Goal: Task Accomplishment & Management: Complete application form

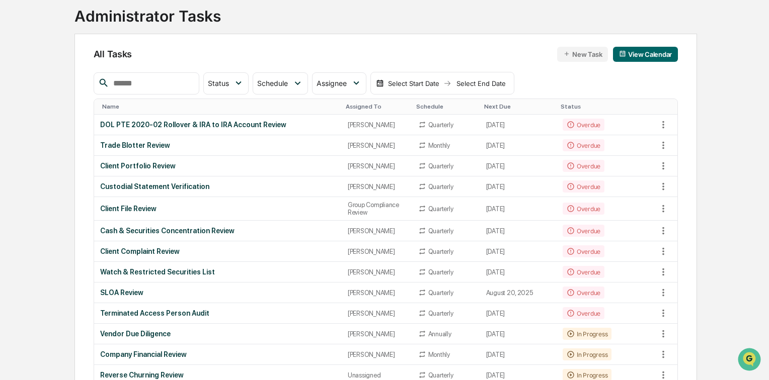
scroll to position [81, 0]
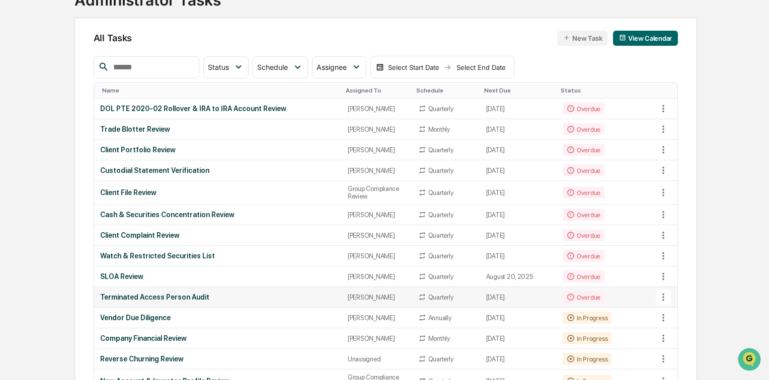
click at [186, 300] on div "Terminated Access Person Audit" at bounding box center [218, 297] width 236 height 8
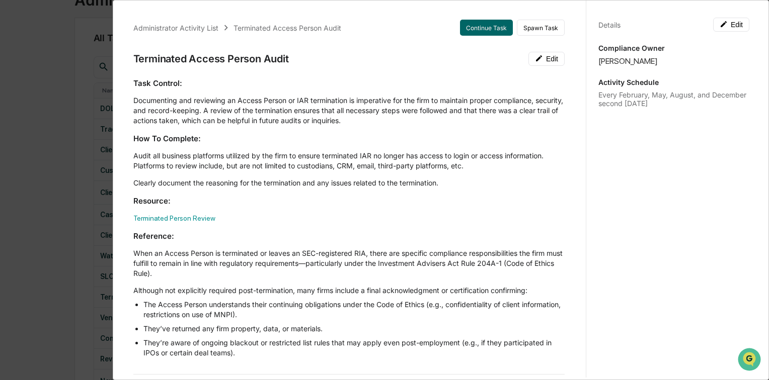
click at [50, 99] on div "Administrator Activity List Terminated Access Person Audit Continue Task Spawn …" at bounding box center [384, 190] width 769 height 380
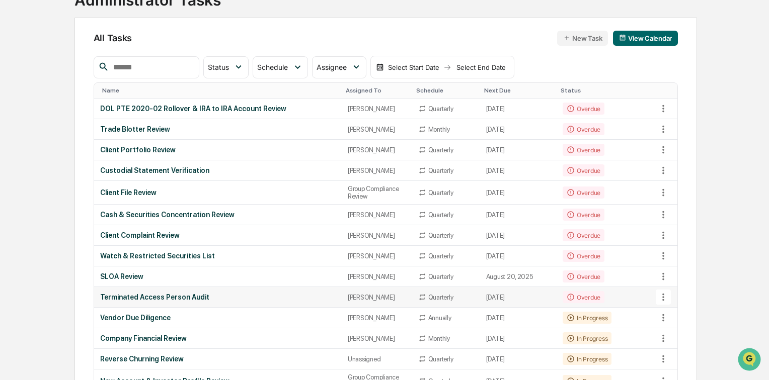
click at [161, 301] on div "Terminated Access Person Audit" at bounding box center [218, 297] width 236 height 8
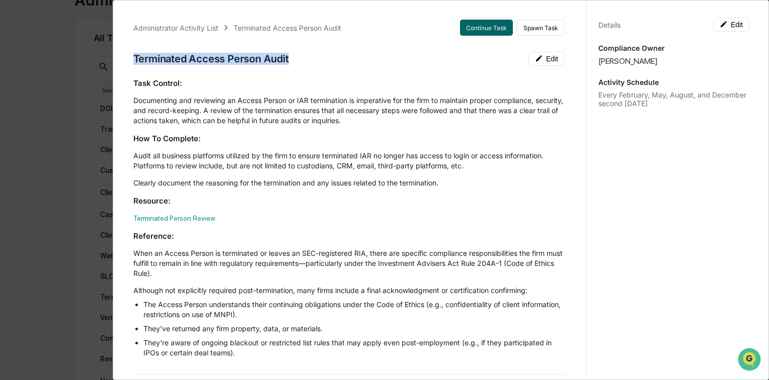
drag, startPoint x: 134, startPoint y: 57, endPoint x: 326, endPoint y: 57, distance: 191.7
click at [326, 57] on div "Terminated Access Person Audit Edit" at bounding box center [348, 59] width 431 height 14
click at [481, 28] on button "Continue Task" at bounding box center [486, 28] width 53 height 16
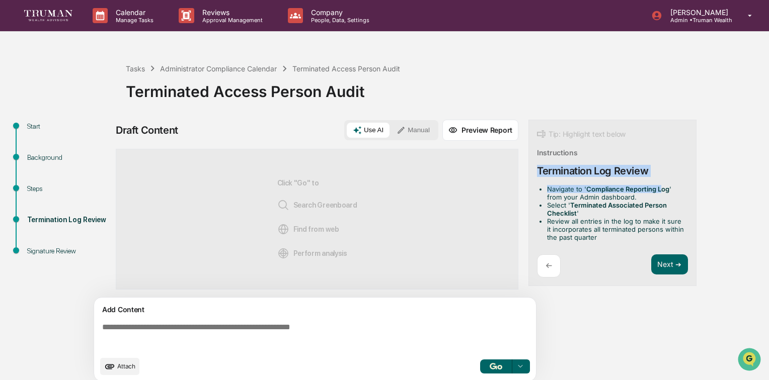
drag, startPoint x: 534, startPoint y: 171, endPoint x: 662, endPoint y: 183, distance: 127.9
click at [662, 183] on div "Tip: Highlight text below Instructions Termination Log Review Navigate to ' Com…" at bounding box center [612, 203] width 168 height 167
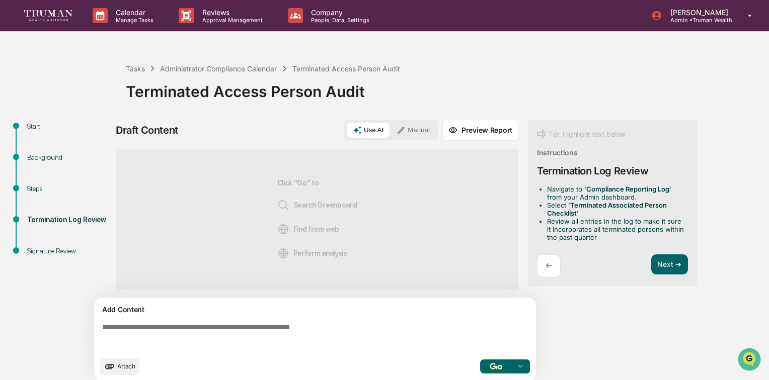
drag, startPoint x: 609, startPoint y: 207, endPoint x: 551, endPoint y: 194, distance: 59.8
click at [608, 207] on strong "Terminated Associated Person Checklist" at bounding box center [607, 209] width 120 height 16
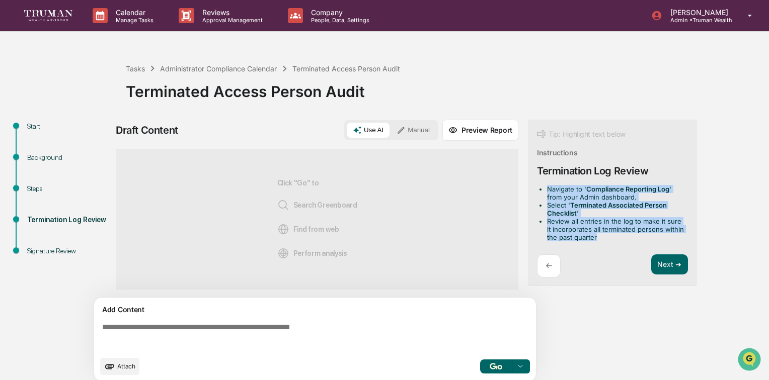
drag, startPoint x: 547, startPoint y: 186, endPoint x: 622, endPoint y: 242, distance: 92.8
click at [622, 242] on div "Navigate to ' Compliance Reporting Log ' from your Admin dashboard. Select ' Te…" at bounding box center [612, 215] width 151 height 61
click at [614, 234] on li "Review all entries in the log to make it sure it incorporates all terminated pe…" at bounding box center [615, 229] width 137 height 24
drag, startPoint x: 531, startPoint y: 171, endPoint x: 614, endPoint y: 241, distance: 108.5
click at [614, 241] on div "Tip: Highlight text below Instructions Termination Log Review Navigate to ' Com…" at bounding box center [612, 203] width 168 height 167
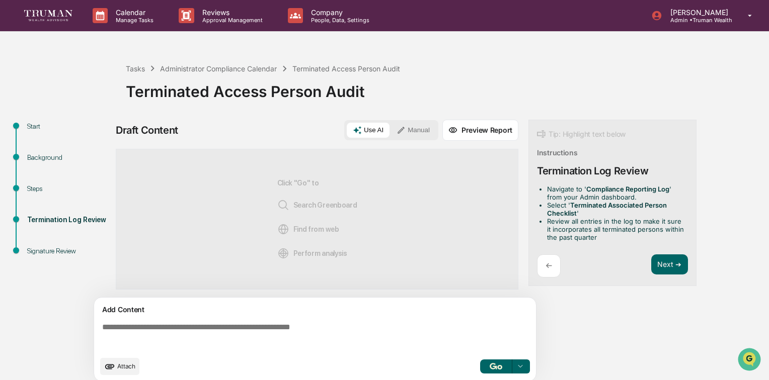
click at [184, 325] on textarea at bounding box center [317, 337] width 438 height 36
click at [411, 130] on button "Manual" at bounding box center [413, 130] width 45 height 15
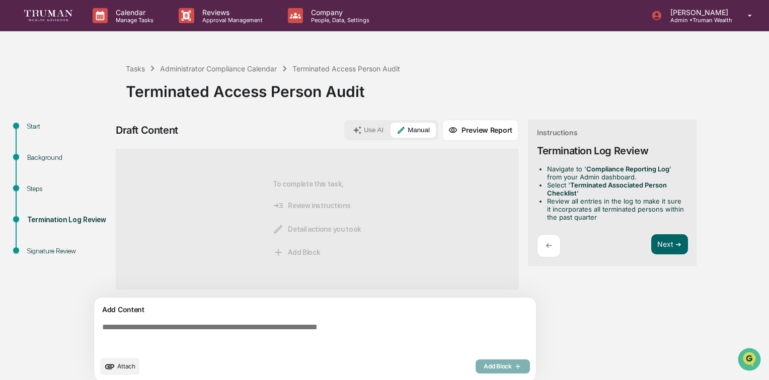
click at [187, 328] on textarea at bounding box center [317, 337] width 438 height 36
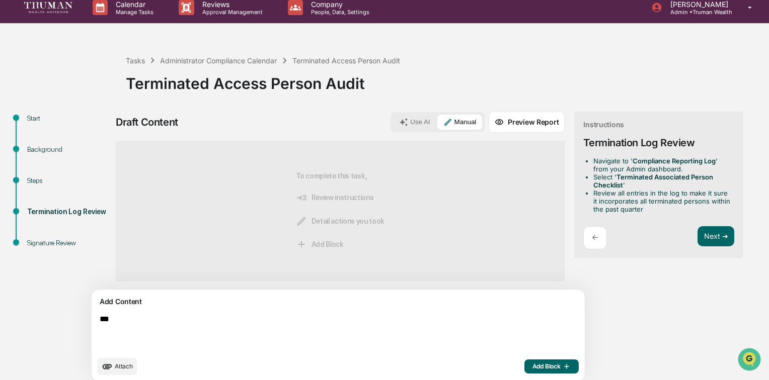
scroll to position [15, 0]
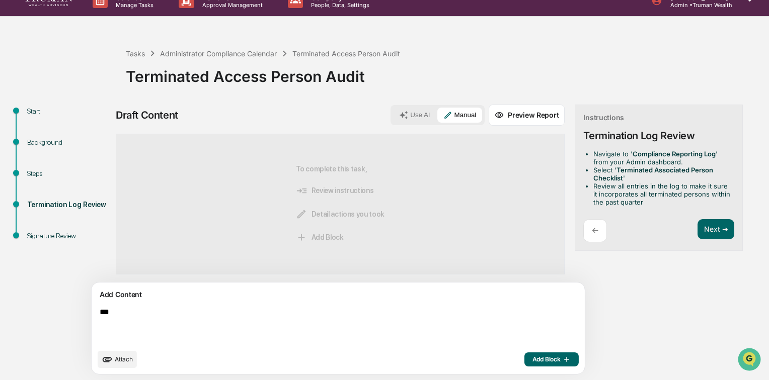
type textarea "***"
click at [532, 359] on span "Add Block" at bounding box center [551, 360] width 38 height 8
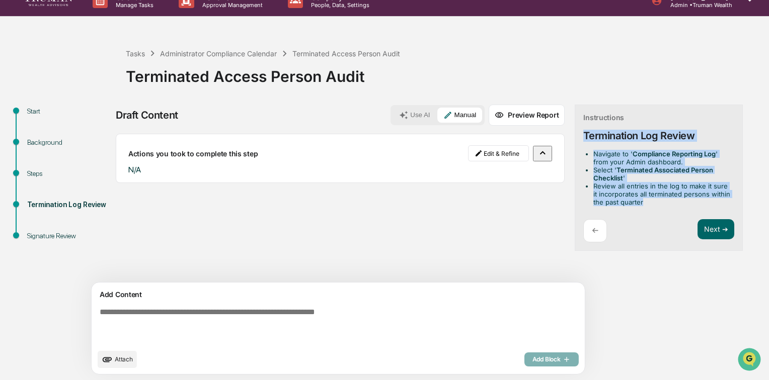
drag, startPoint x: 550, startPoint y: 145, endPoint x: 602, endPoint y: 201, distance: 76.5
click at [602, 201] on div "Instructions Termination Log Review Navigate to ' Compliance Reporting Log ' fr…" at bounding box center [659, 178] width 168 height 147
click at [698, 229] on button "Next ➔" at bounding box center [716, 229] width 37 height 21
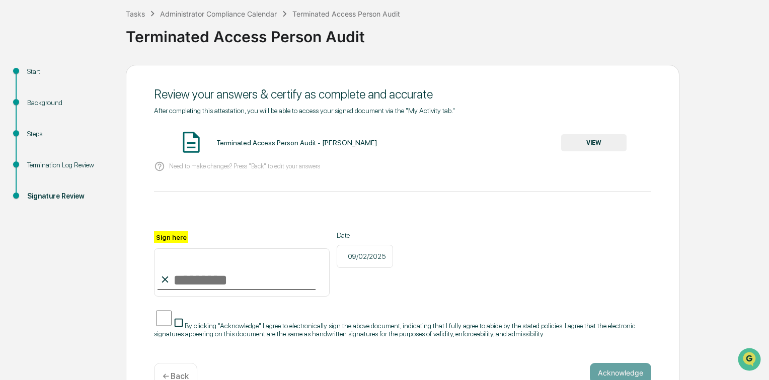
scroll to position [55, 0]
click at [199, 280] on input "Sign here" at bounding box center [242, 272] width 176 height 48
type input "**********"
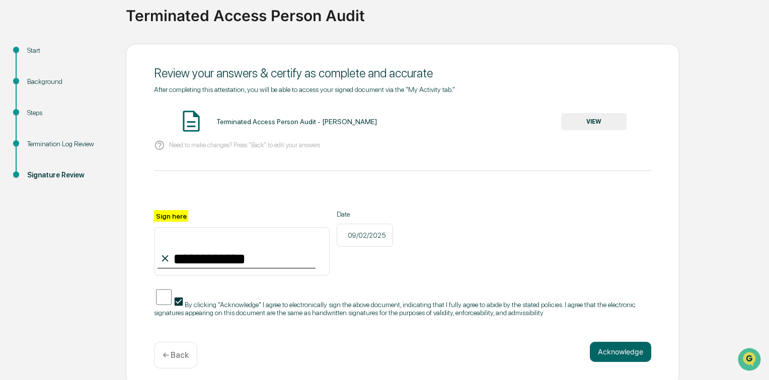
scroll to position [87, 0]
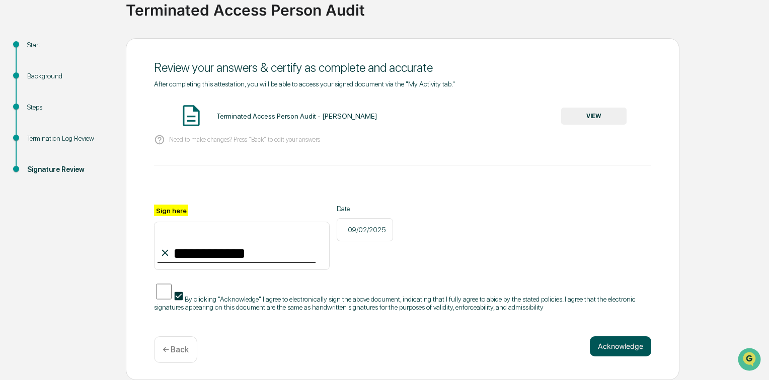
click at [627, 347] on button "Acknowledge" at bounding box center [620, 347] width 61 height 20
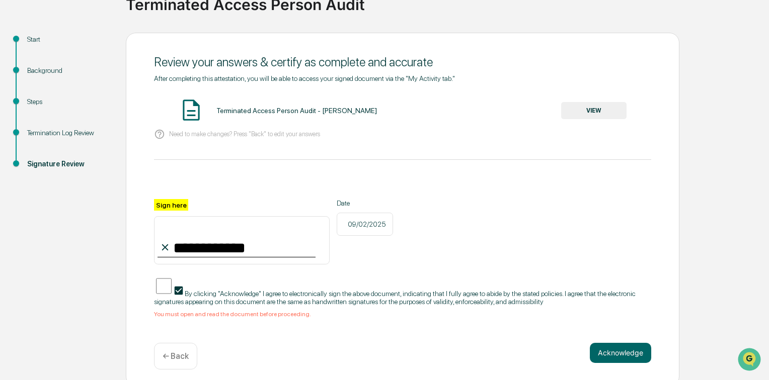
click at [584, 107] on button "VIEW" at bounding box center [593, 110] width 65 height 17
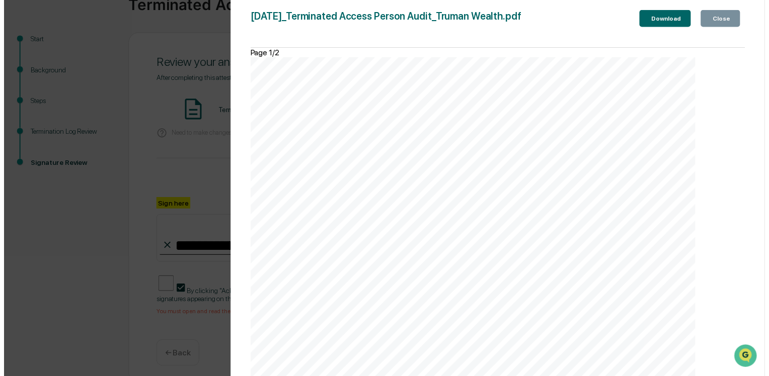
scroll to position [32, 0]
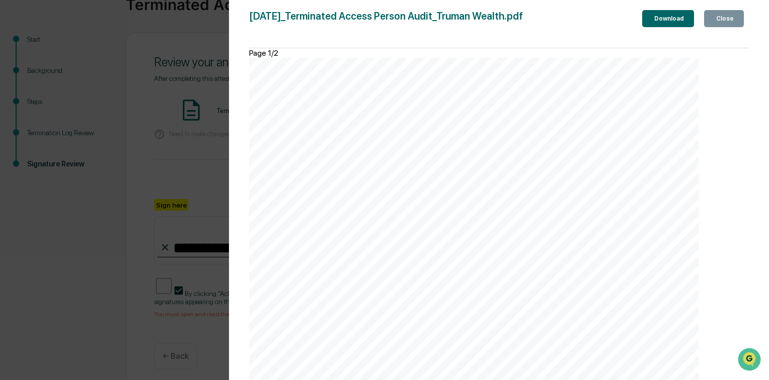
click at [721, 15] on div "Close" at bounding box center [724, 18] width 20 height 7
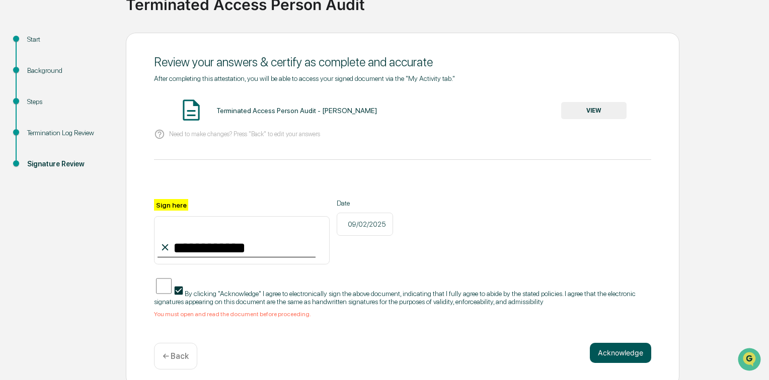
click at [618, 360] on button "Acknowledge" at bounding box center [620, 353] width 61 height 20
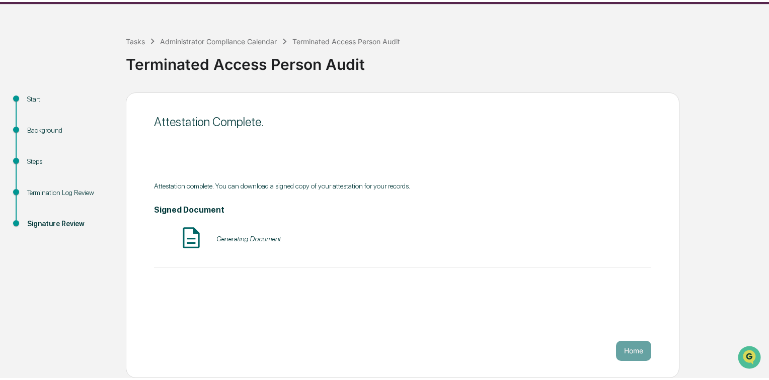
scroll to position [24, 0]
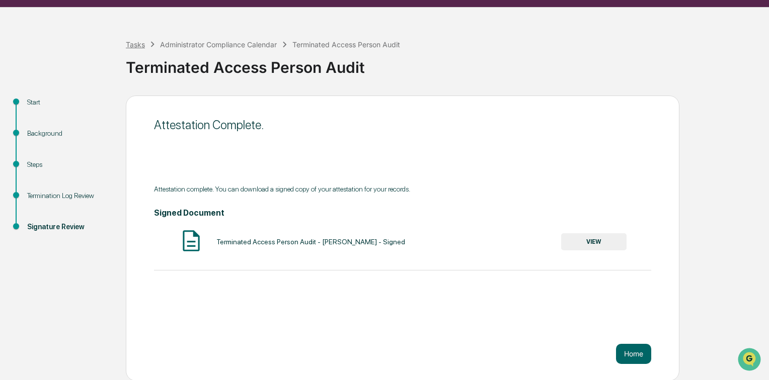
click at [132, 43] on div "Tasks" at bounding box center [135, 44] width 19 height 9
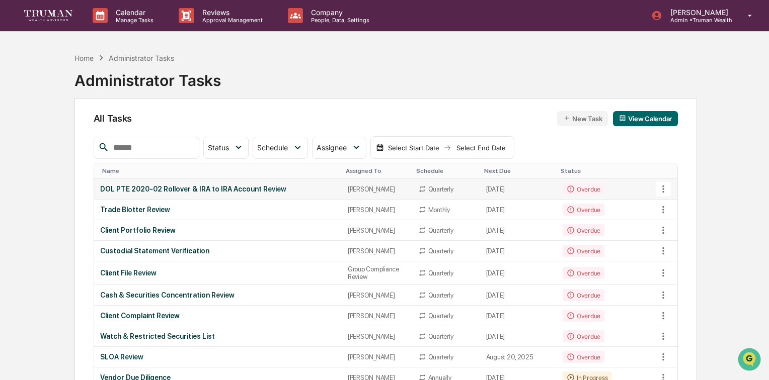
click at [220, 189] on div "DOL PTE 2020-02 Rollover & IRA to IRA Account Review" at bounding box center [218, 189] width 236 height 8
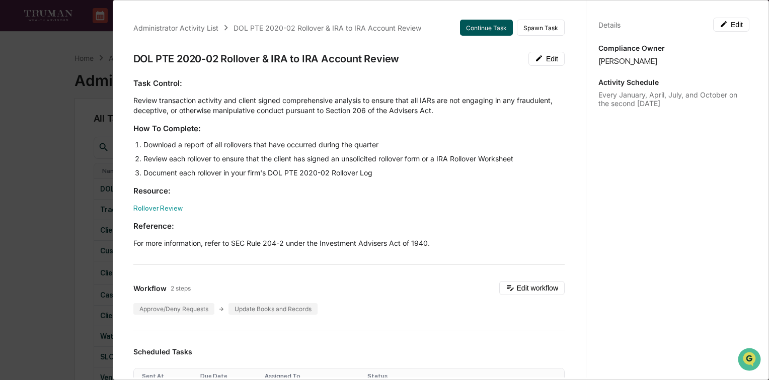
click at [482, 20] on button "Continue Task" at bounding box center [486, 28] width 53 height 16
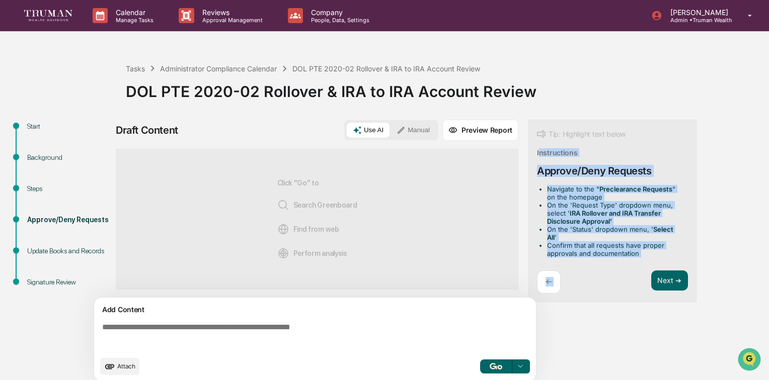
drag, startPoint x: 537, startPoint y: 153, endPoint x: 643, endPoint y: 258, distance: 148.4
click at [643, 258] on div "Tip: Highlight text below Instructions Approve/Deny Requests Navigate to the " …" at bounding box center [612, 211] width 168 height 183
click at [409, 126] on button "Manual" at bounding box center [413, 130] width 45 height 15
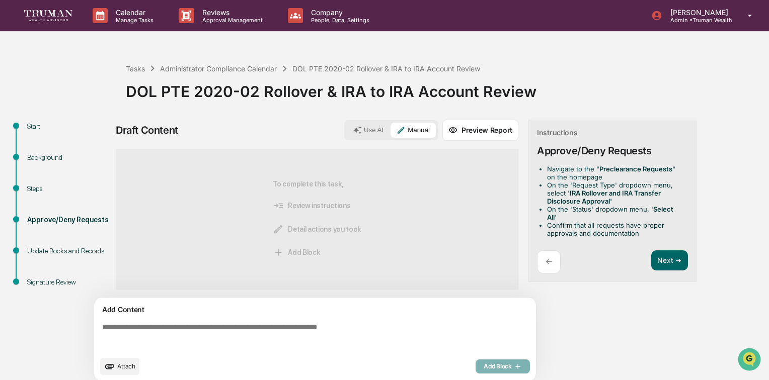
click at [244, 326] on textarea at bounding box center [317, 337] width 438 height 36
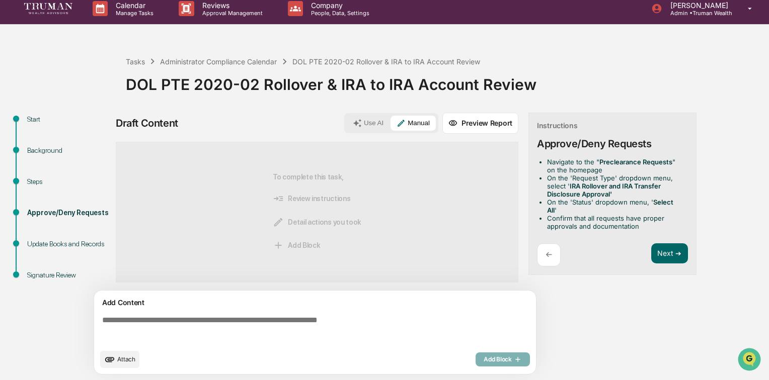
click at [227, 323] on textarea at bounding box center [317, 330] width 438 height 36
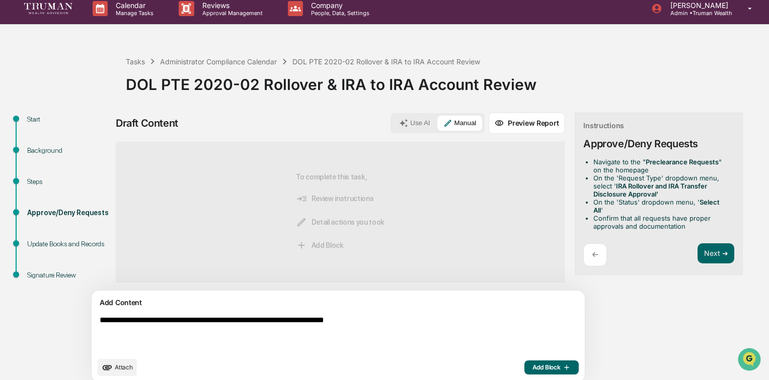
type textarea "**********"
click at [532, 366] on span "Add Block" at bounding box center [551, 368] width 38 height 8
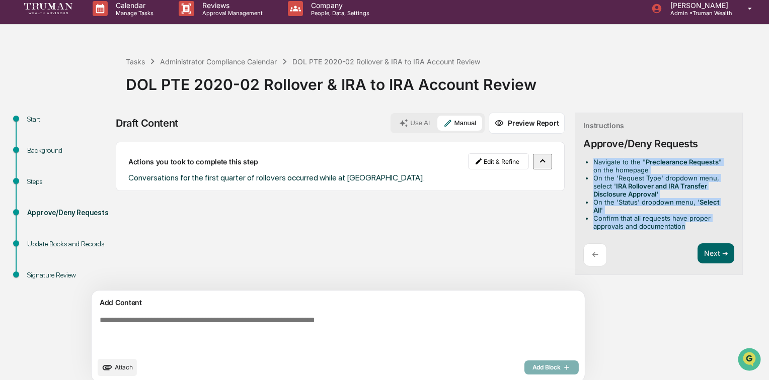
drag, startPoint x: 547, startPoint y: 161, endPoint x: 642, endPoint y: 218, distance: 111.5
click at [642, 218] on ul "Navigate to the " Preclearance Requests " on the homepage On the 'Request Type'…" at bounding box center [656, 194] width 147 height 72
click at [599, 214] on li "Confirm that all requests have proper approvals and documentation" at bounding box center [661, 222] width 137 height 16
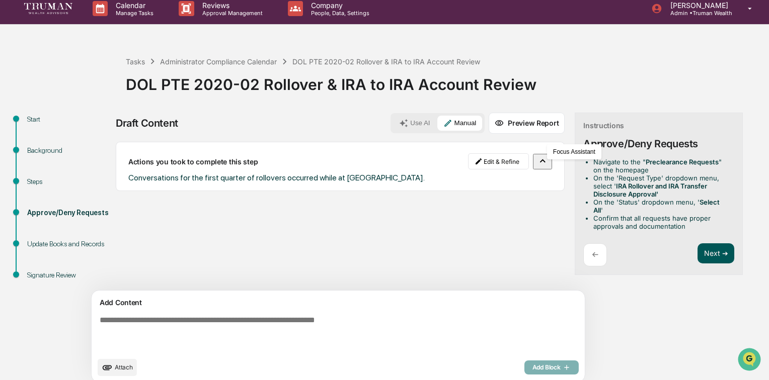
click at [698, 244] on button "Next ➔" at bounding box center [716, 254] width 37 height 21
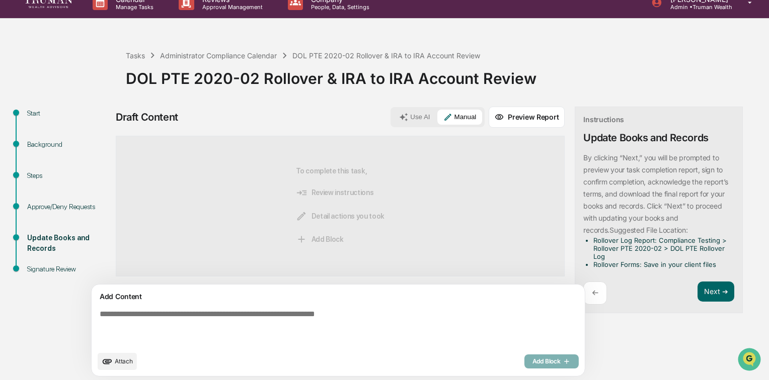
scroll to position [15, 0]
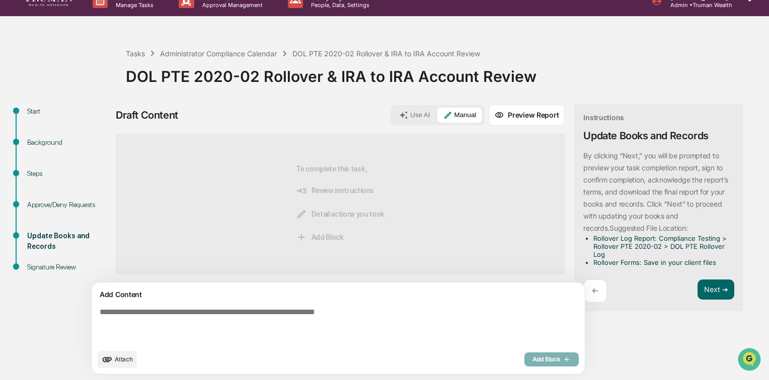
click at [124, 360] on span "Attach" at bounding box center [124, 360] width 18 height 8
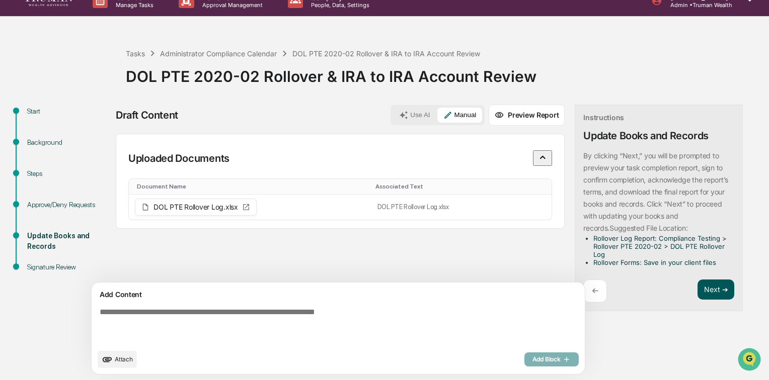
click at [698, 288] on button "Next ➔" at bounding box center [716, 290] width 37 height 21
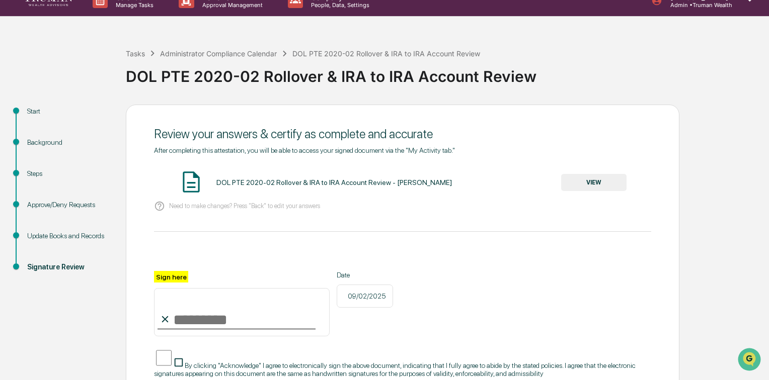
click at [244, 318] on input "Sign here" at bounding box center [242, 312] width 176 height 48
type input "**********"
click at [584, 176] on button "VIEW" at bounding box center [593, 182] width 65 height 17
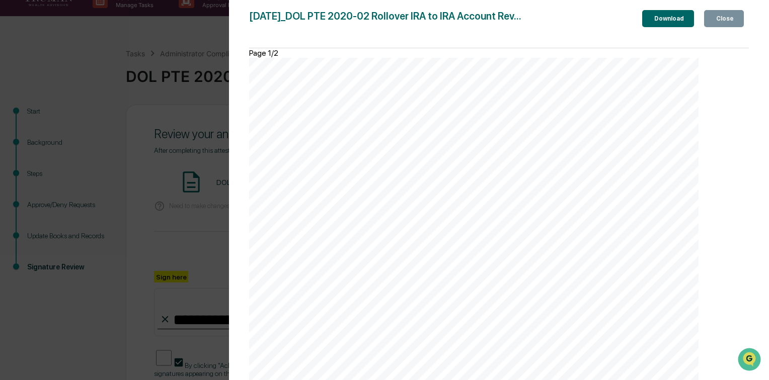
scroll to position [998, 0]
click at [723, 21] on div "Close" at bounding box center [724, 18] width 20 height 7
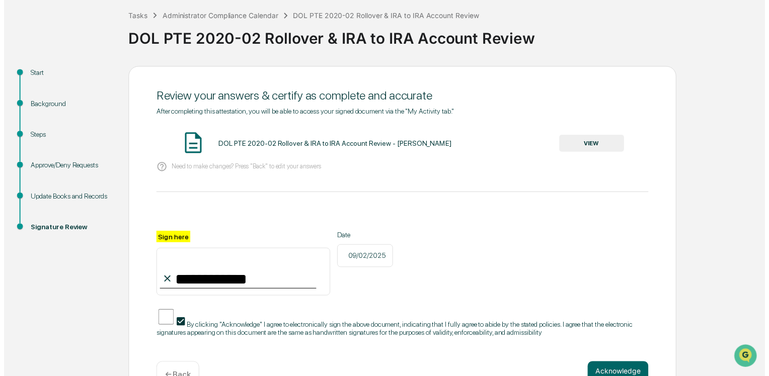
scroll to position [87, 0]
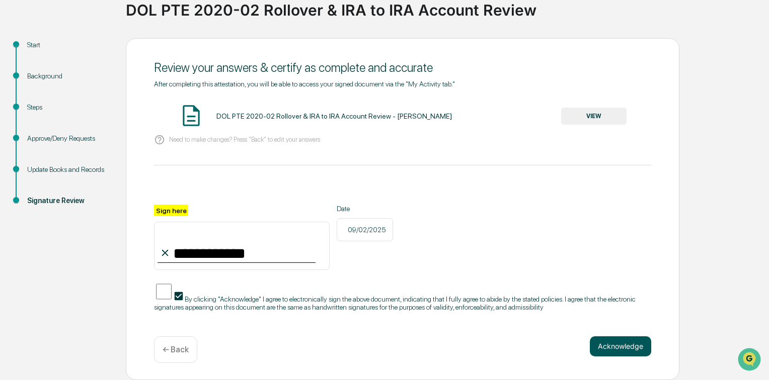
click at [633, 349] on button "Acknowledge" at bounding box center [620, 347] width 61 height 20
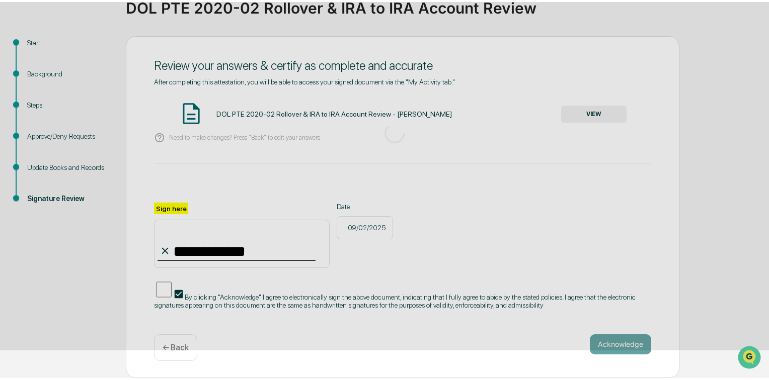
scroll to position [24, 0]
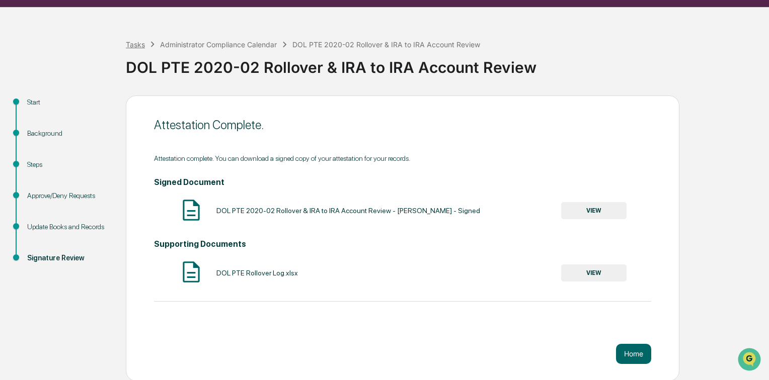
click at [140, 46] on div "Tasks" at bounding box center [135, 44] width 19 height 9
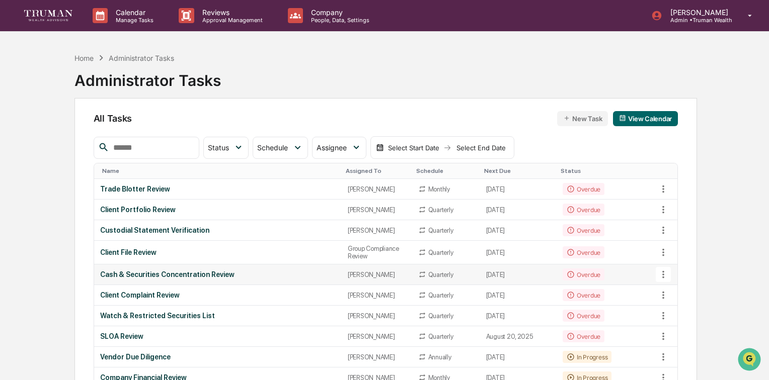
click at [213, 278] on div "Cash & Securities Concentration Review" at bounding box center [218, 275] width 236 height 8
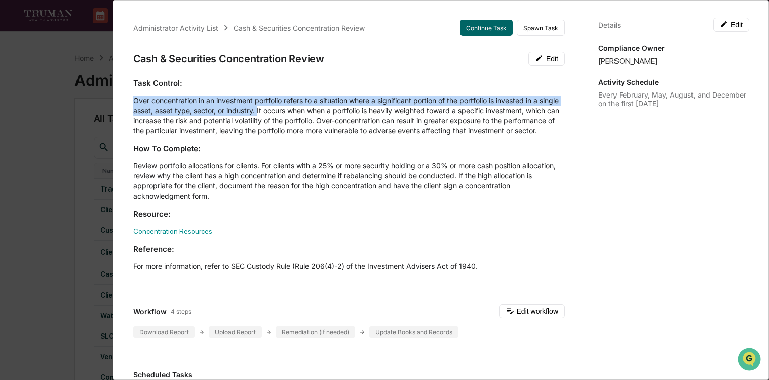
drag, startPoint x: 133, startPoint y: 100, endPoint x: 279, endPoint y: 114, distance: 146.7
click at [279, 114] on p "Over concentration in an investment portfolio refers to a situation where a sig…" at bounding box center [348, 116] width 431 height 40
click at [387, 98] on p "Over concentration in an investment portfolio refers to a situation where a sig…" at bounding box center [348, 116] width 431 height 40
drag, startPoint x: 373, startPoint y: 100, endPoint x: 280, endPoint y: 111, distance: 93.8
click at [280, 111] on p "Over concentration in an investment portfolio refers to a situation where a sig…" at bounding box center [348, 116] width 431 height 40
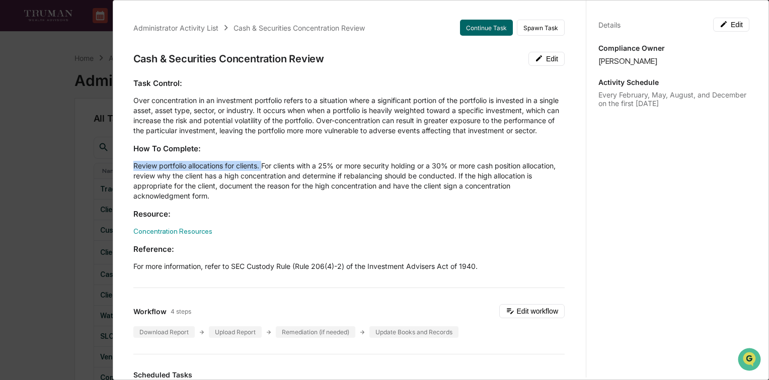
drag, startPoint x: 131, startPoint y: 176, endPoint x: 265, endPoint y: 172, distance: 134.4
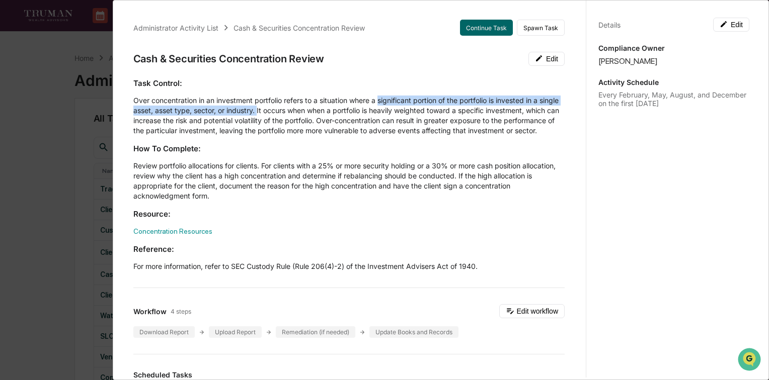
drag, startPoint x: 381, startPoint y: 100, endPoint x: 280, endPoint y: 112, distance: 102.4
click at [280, 112] on p "Over concentration in an investment portfolio refers to a situation where a sig…" at bounding box center [348, 116] width 431 height 40
drag, startPoint x: 197, startPoint y: 111, endPoint x: 186, endPoint y: 113, distance: 10.8
click at [196, 111] on p "Over concentration in an investment portfolio refers to a situation where a sig…" at bounding box center [348, 116] width 431 height 40
click at [179, 111] on p "Over concentration in an investment portfolio refers to a situation where a sig…" at bounding box center [348, 116] width 431 height 40
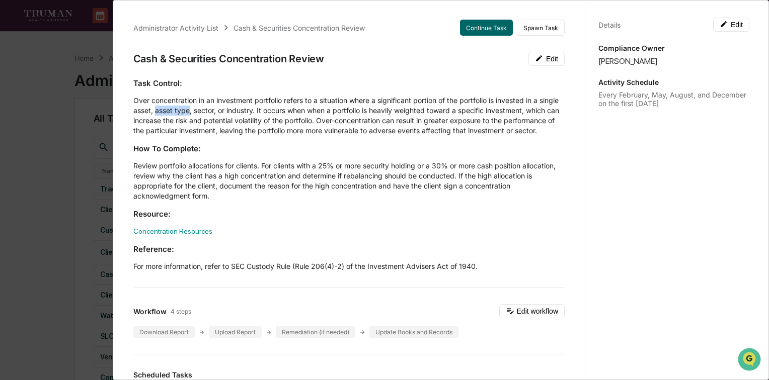
drag, startPoint x: 177, startPoint y: 111, endPoint x: 211, endPoint y: 111, distance: 34.2
click at [211, 111] on p "Over concentration in an investment portfolio refers to a situation where a sig…" at bounding box center [348, 116] width 431 height 40
click at [477, 30] on button "Continue Task" at bounding box center [486, 28] width 53 height 16
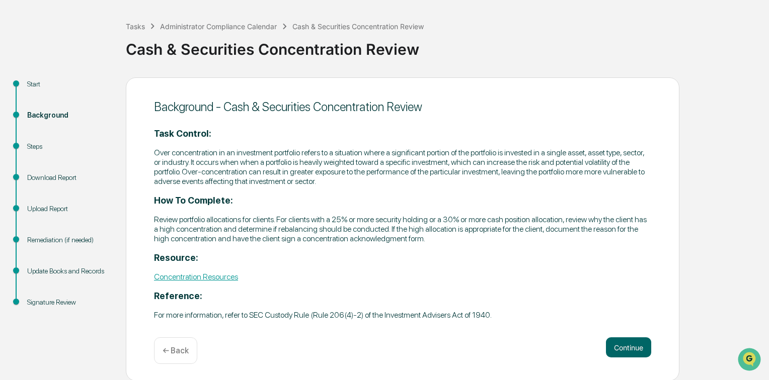
scroll to position [43, 0]
click at [627, 344] on button "Continue" at bounding box center [628, 347] width 45 height 20
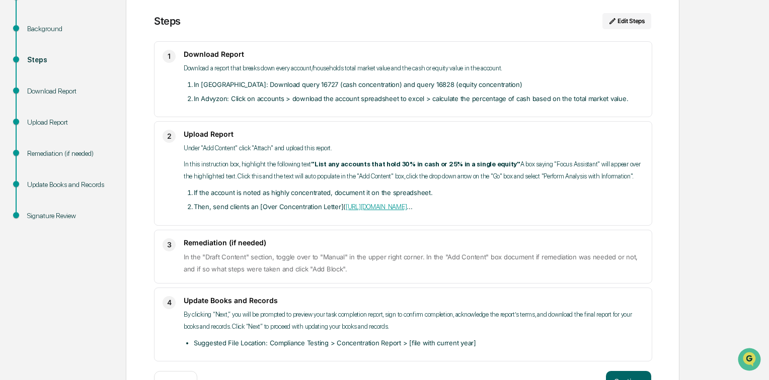
scroll to position [82, 0]
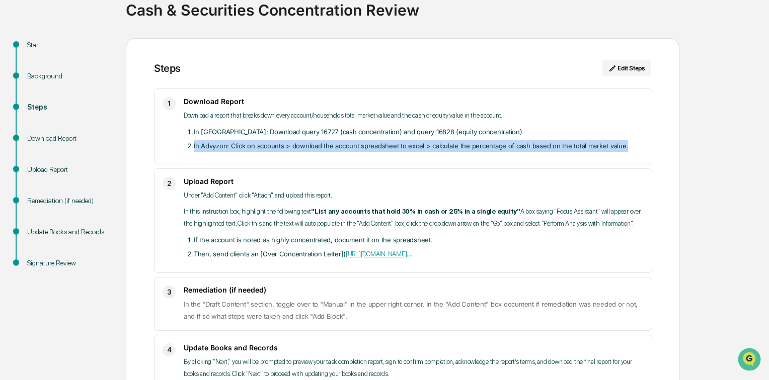
drag, startPoint x: 194, startPoint y: 145, endPoint x: 627, endPoint y: 143, distance: 433.3
click at [627, 143] on li "In Advyzon: Click on accounts > download the account spreadsheet to excel > cal…" at bounding box center [419, 146] width 450 height 12
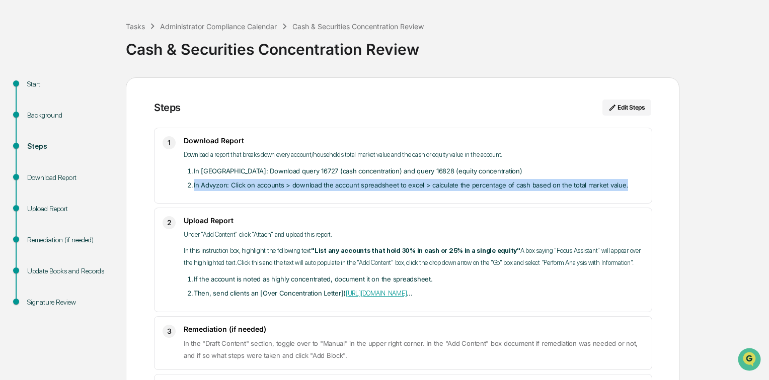
scroll to position [0, 0]
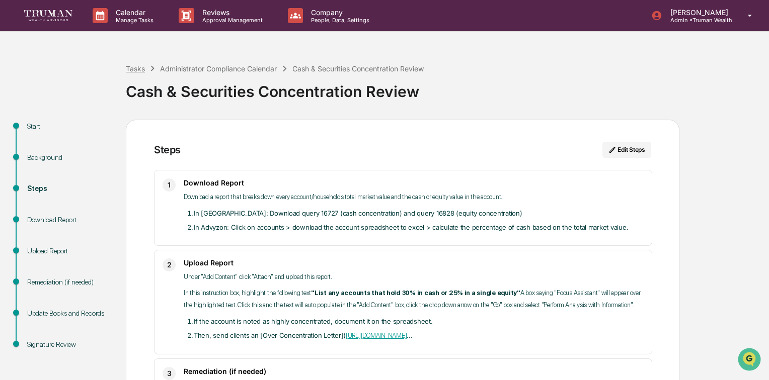
click at [135, 68] on div "Tasks" at bounding box center [135, 68] width 19 height 9
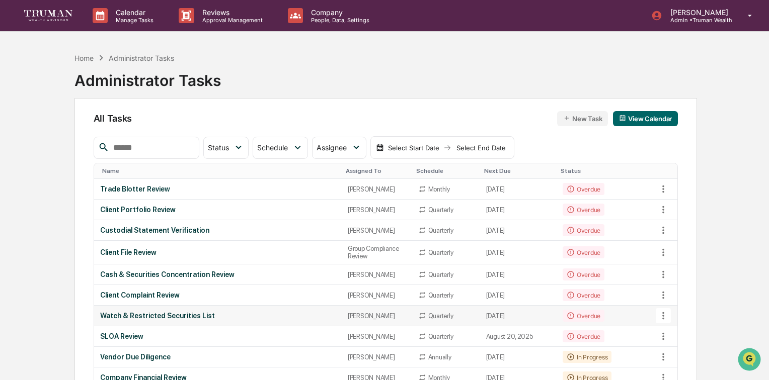
click at [189, 320] on div "Watch & Restricted Securities List" at bounding box center [218, 316] width 236 height 8
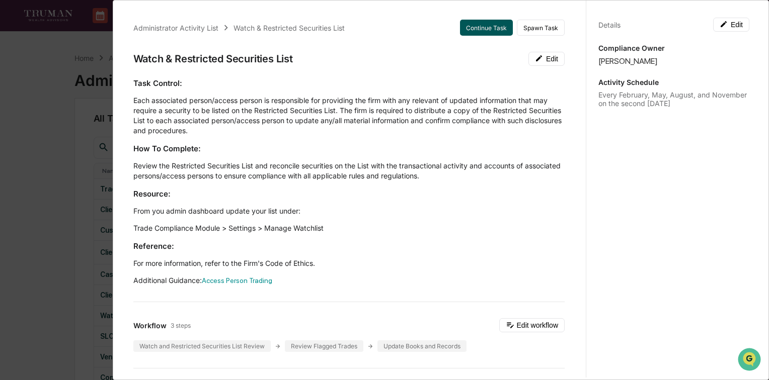
click at [469, 25] on button "Continue Task" at bounding box center [486, 28] width 53 height 16
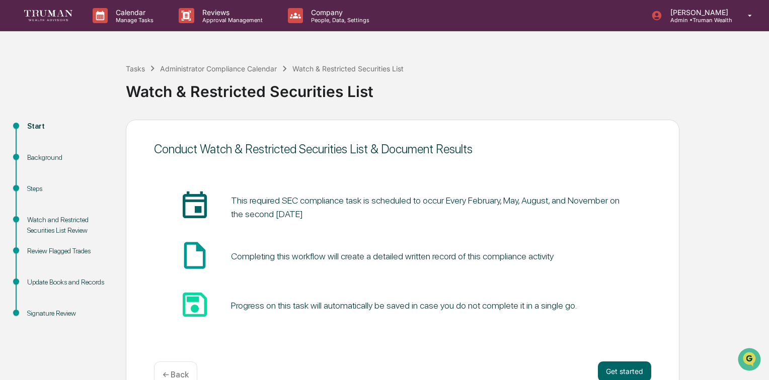
scroll to position [24, 0]
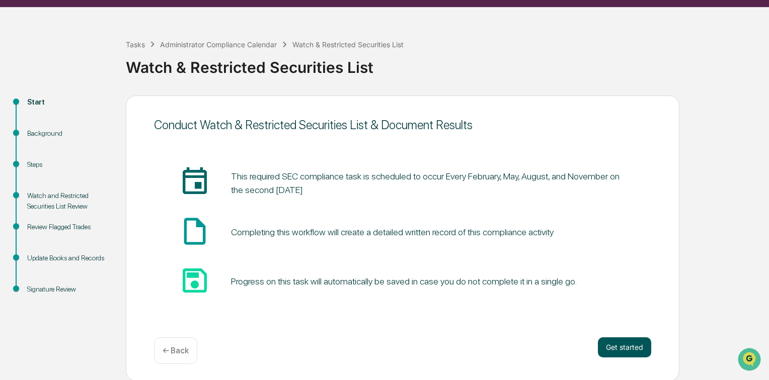
click at [616, 346] on button "Get started" at bounding box center [624, 348] width 53 height 20
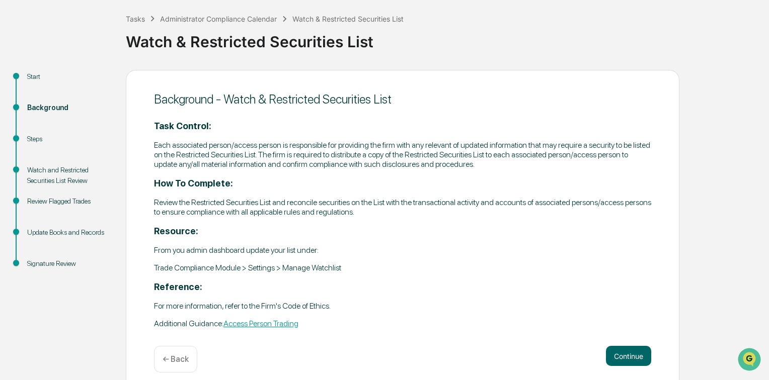
scroll to position [59, 0]
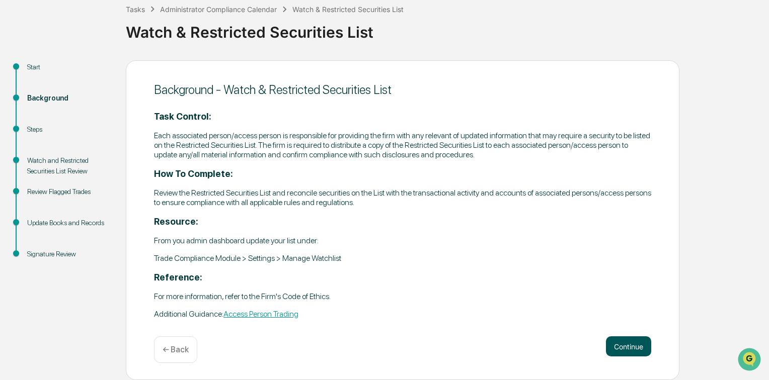
click at [620, 341] on button "Continue" at bounding box center [628, 347] width 45 height 20
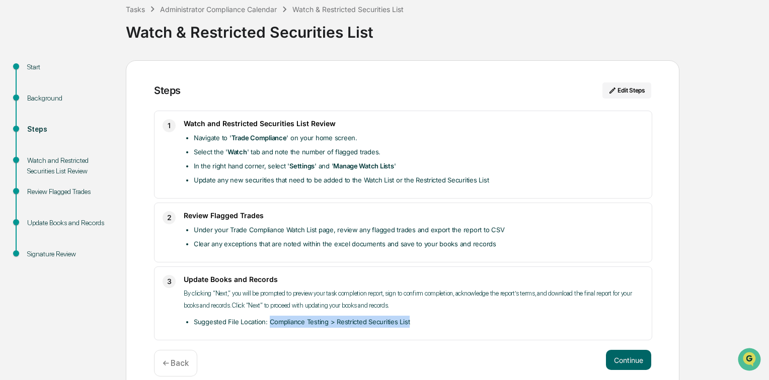
drag, startPoint x: 268, startPoint y: 322, endPoint x: 415, endPoint y: 322, distance: 146.4
click at [415, 322] on li "Suggested File Location: Compliance Testing > Restricted Securities List" at bounding box center [419, 322] width 450 height 12
click at [137, 8] on div "Tasks" at bounding box center [135, 9] width 19 height 9
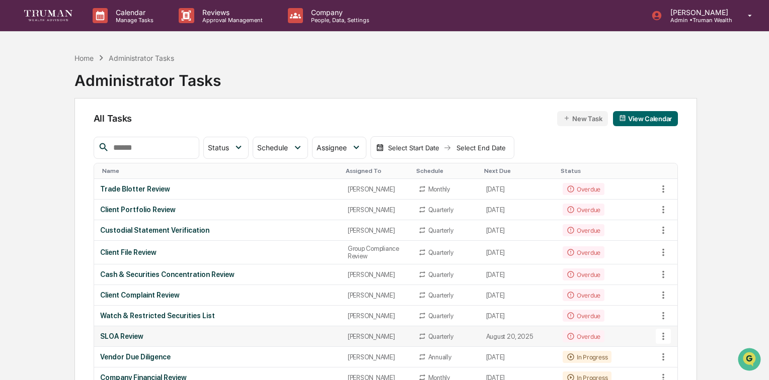
click at [136, 341] on div "SLOA Review" at bounding box center [218, 337] width 236 height 8
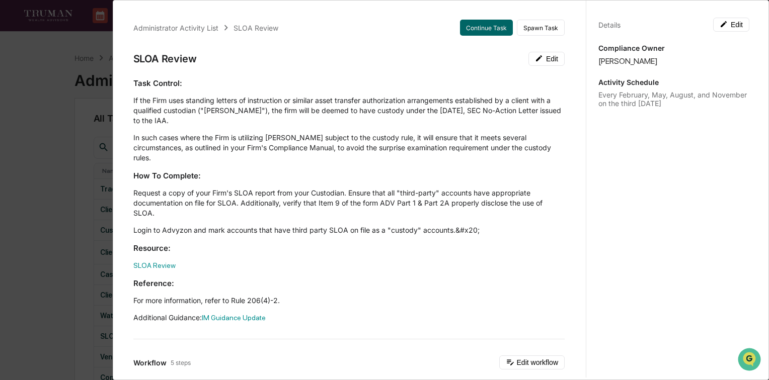
click at [53, 117] on div "Administrator Activity List SLOA Review Continue Task Spawn Task SLOA Review Ed…" at bounding box center [384, 190] width 769 height 380
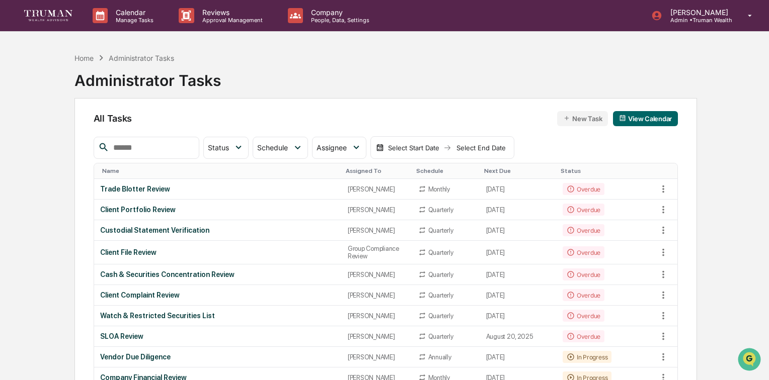
click at [136, 278] on div "Cash & Securities Concentration Review" at bounding box center [218, 275] width 236 height 8
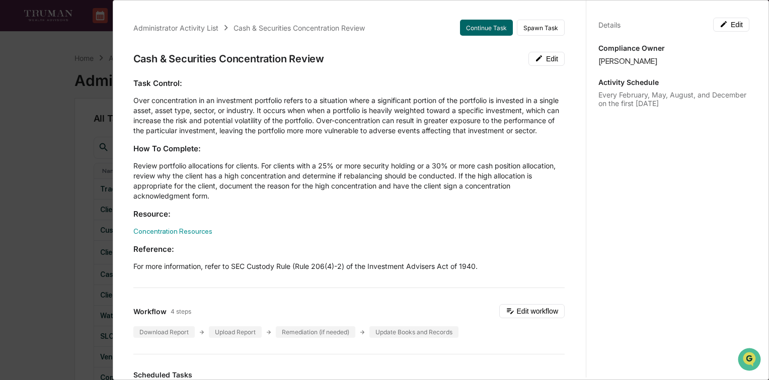
drag, startPoint x: 613, startPoint y: 95, endPoint x: 683, endPoint y: 111, distance: 71.3
click at [683, 111] on div "Details Edit Compliance Owner [PERSON_NAME] Activity Schedule Every February, M…" at bounding box center [674, 199] width 176 height 405
click at [44, 89] on div "Administrator Activity List Cash & Securities Concentration Review Continue Tas…" at bounding box center [384, 190] width 769 height 380
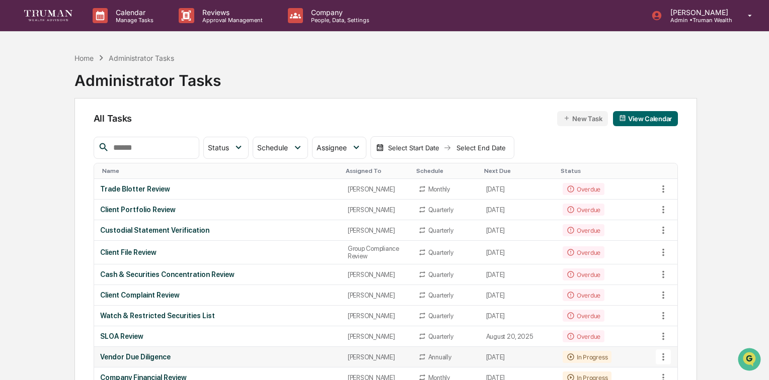
click at [139, 361] on div "Vendor Due Diligence" at bounding box center [218, 357] width 236 height 8
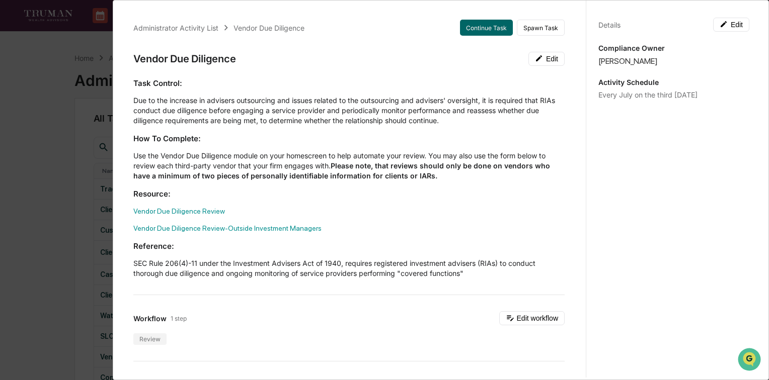
click at [61, 97] on div "Administrator Activity List Vendor Due Diligence Continue Task Spawn Task Vendo…" at bounding box center [384, 190] width 769 height 380
